Goal: Information Seeking & Learning: Learn about a topic

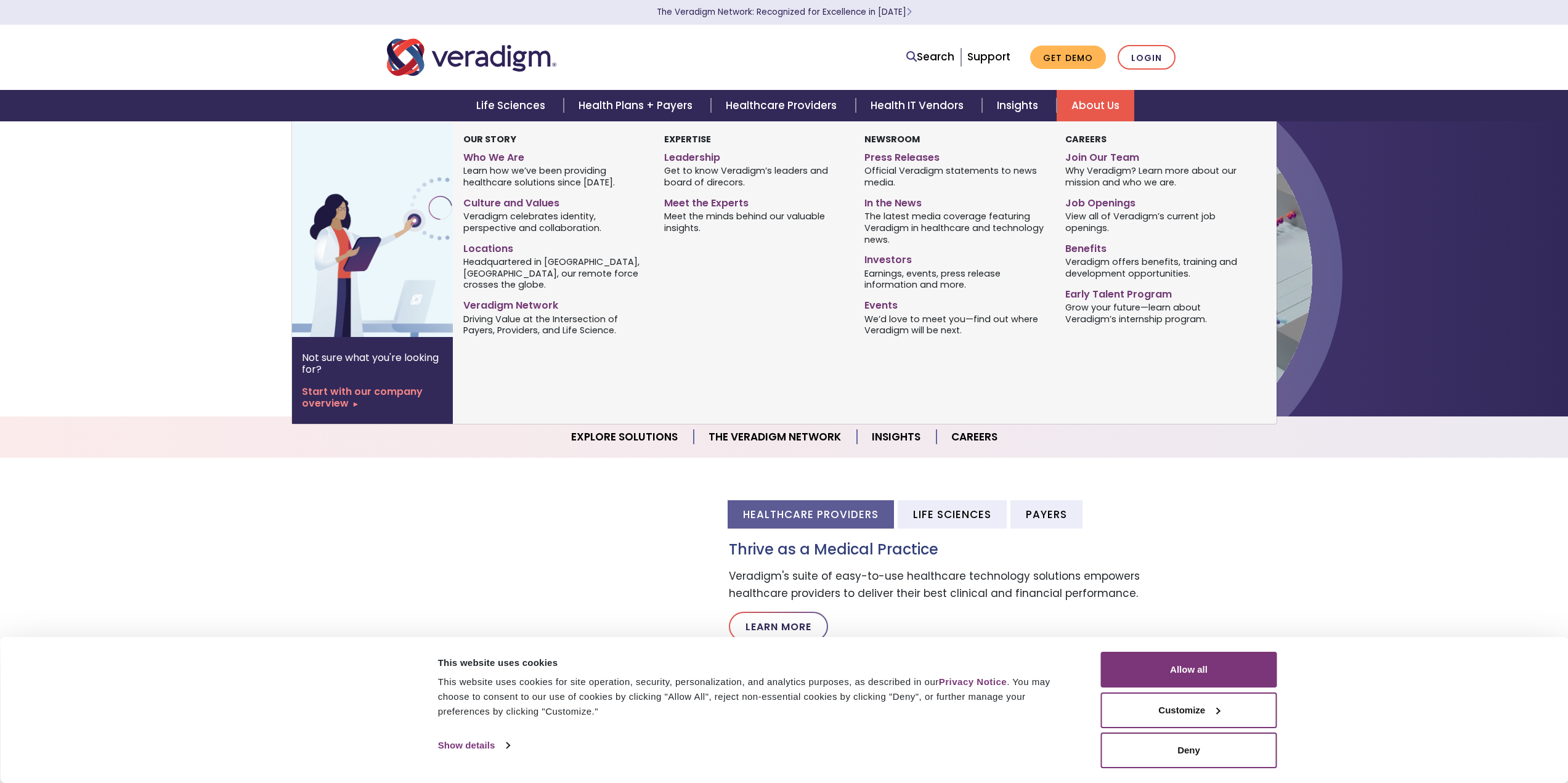
click at [1104, 101] on link "About Us" at bounding box center [1095, 106] width 77 height 32
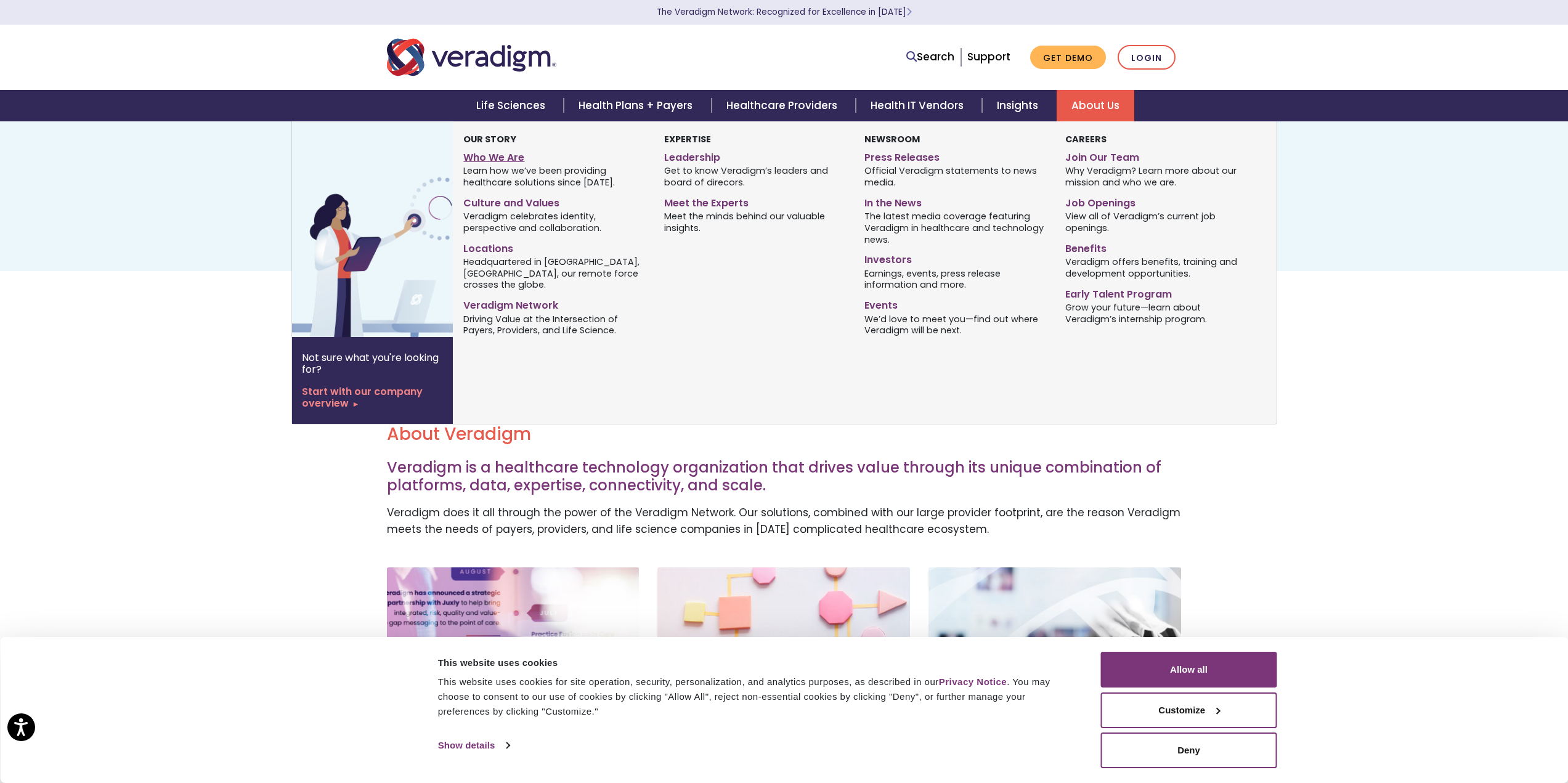
click at [505, 154] on link "Who We Are" at bounding box center [554, 156] width 182 height 18
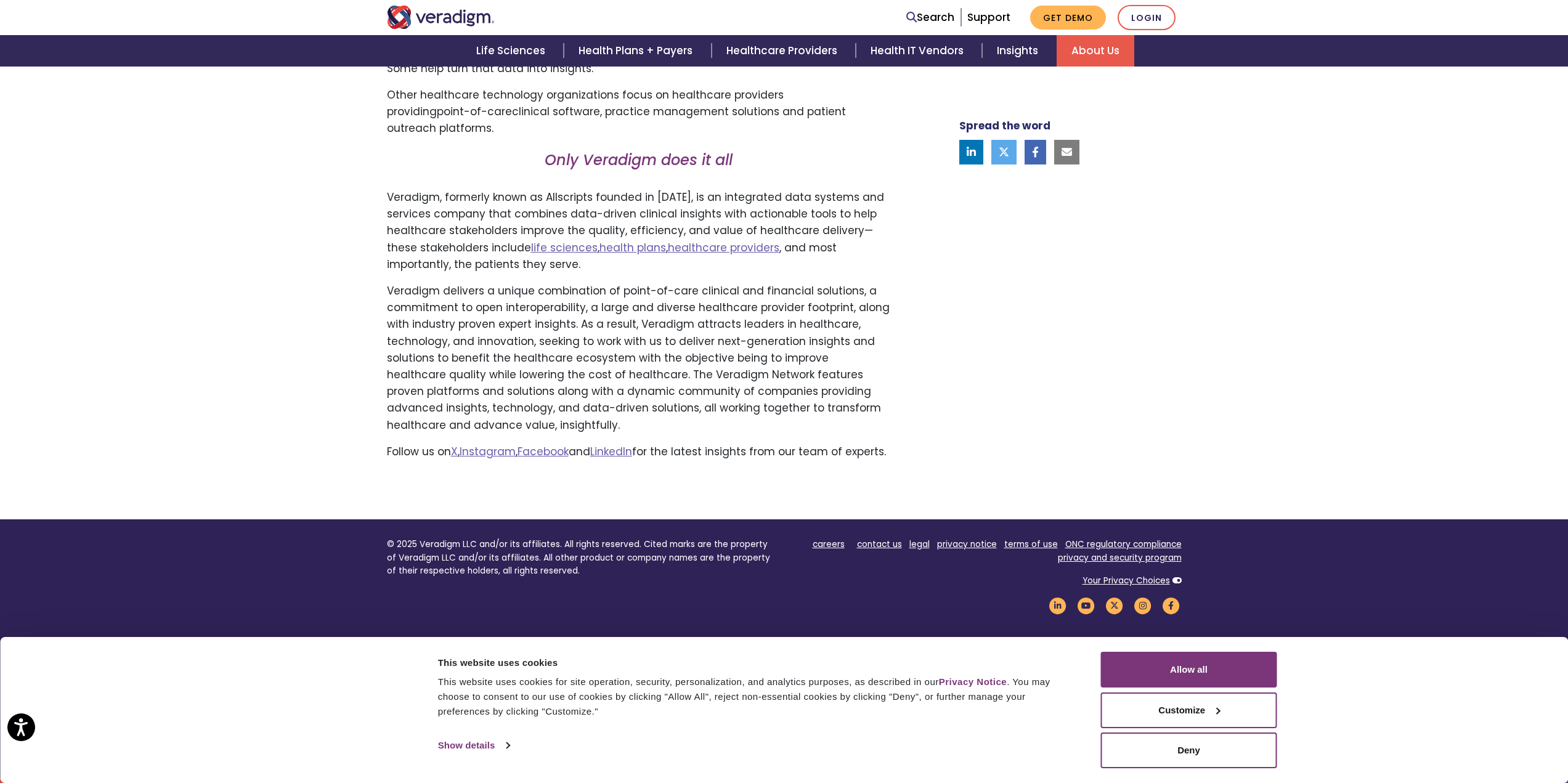
scroll to position [493, 0]
